Goal: Transaction & Acquisition: Obtain resource

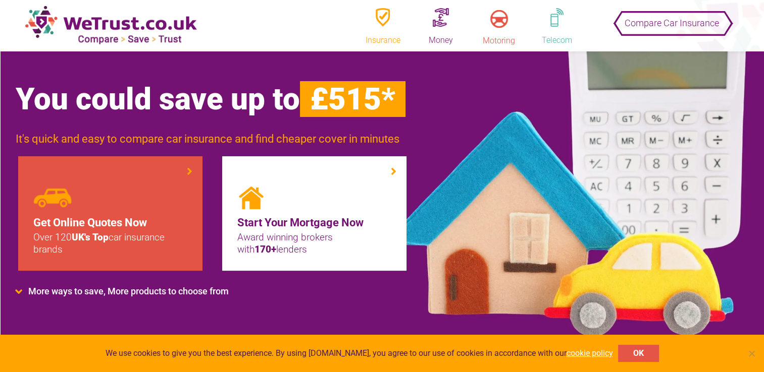
click at [103, 199] on figure at bounding box center [110, 198] width 154 height 23
click at [189, 168] on li "Get Online Quotes Now Over 120 UK's Top car insurance brands" at bounding box center [110, 213] width 185 height 115
click at [103, 205] on figure at bounding box center [110, 198] width 154 height 23
click at [162, 187] on figure at bounding box center [110, 198] width 154 height 23
click at [65, 231] on h4 "Get Online Quotes Now" at bounding box center [110, 223] width 154 height 17
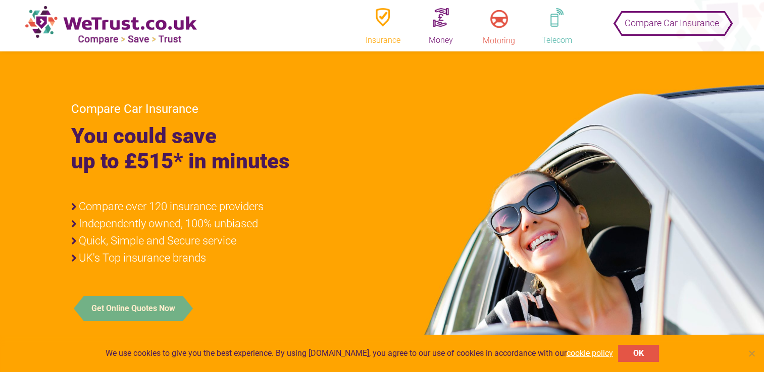
click at [131, 308] on button "Get Online Quotes Now" at bounding box center [133, 308] width 99 height 25
